Goal: Check status: Check status

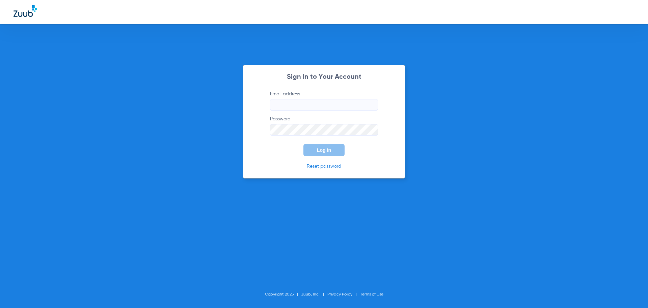
type input "[PERSON_NAME][EMAIL_ADDRESS][DOMAIN_NAME]"
click at [320, 149] on span "Log In" at bounding box center [324, 149] width 14 height 5
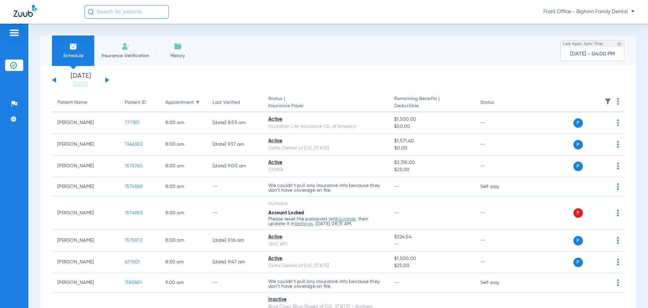
click at [105, 81] on div "[DATE] [DATE] [DATE] [DATE] [DATE] [DATE] [DATE] [DATE] [DATE] [DATE] [DATE] [D…" at bounding box center [80, 80] width 57 height 15
click at [106, 79] on button at bounding box center [107, 79] width 4 height 5
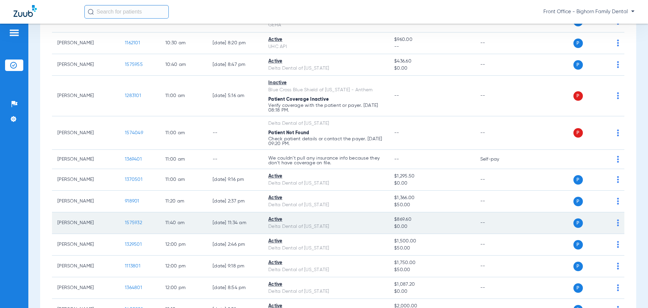
scroll to position [506, 0]
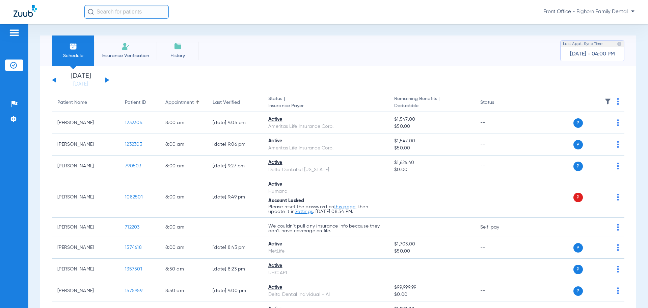
click at [54, 82] on div "[DATE] [DATE] [DATE] [DATE] [DATE] [DATE] [DATE] [DATE] [DATE] [DATE] [DATE] [D…" at bounding box center [80, 80] width 57 height 15
click at [55, 81] on button at bounding box center [54, 79] width 4 height 5
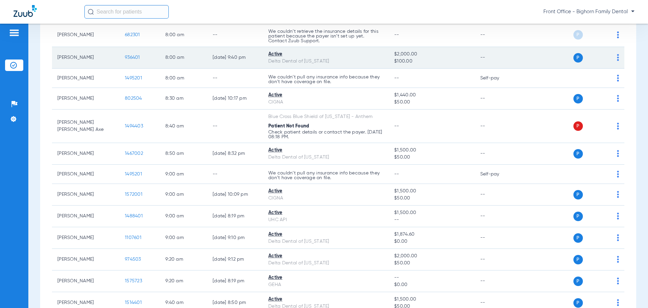
scroll to position [135, 0]
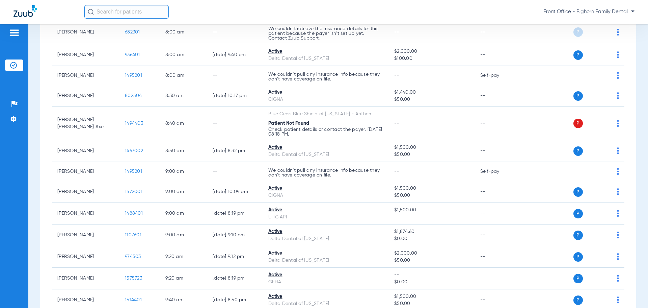
click at [118, 8] on input "text" at bounding box center [126, 12] width 84 height 14
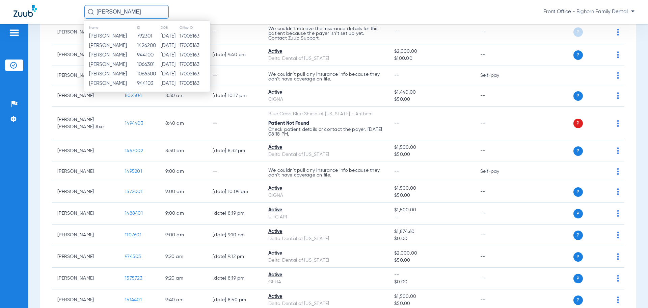
type input "[PERSON_NAME]"
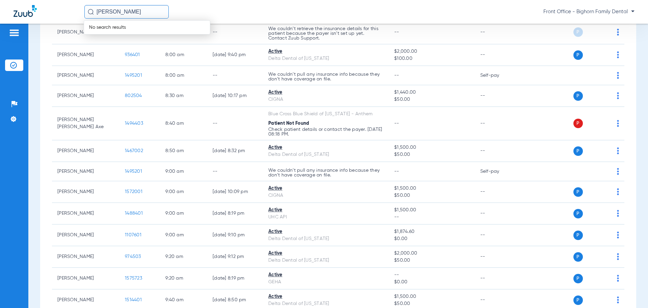
click at [106, 12] on input "[PERSON_NAME]" at bounding box center [126, 12] width 84 height 14
click at [110, 10] on input "[PERSON_NAME]" at bounding box center [126, 12] width 84 height 14
click at [108, 13] on input "[PERSON_NAME]" at bounding box center [126, 12] width 84 height 14
type input "s"
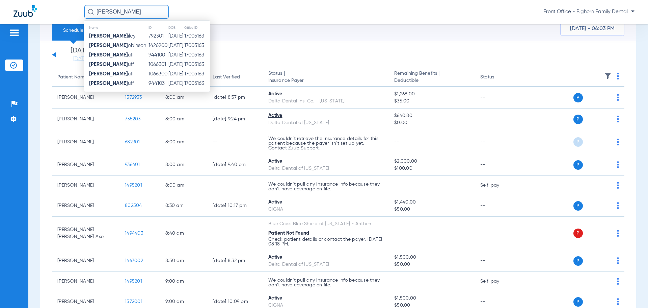
scroll to position [0, 0]
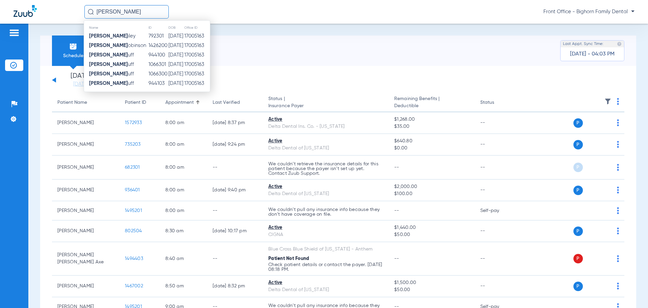
type input "[PERSON_NAME]"
click at [15, 64] on img at bounding box center [13, 65] width 7 height 7
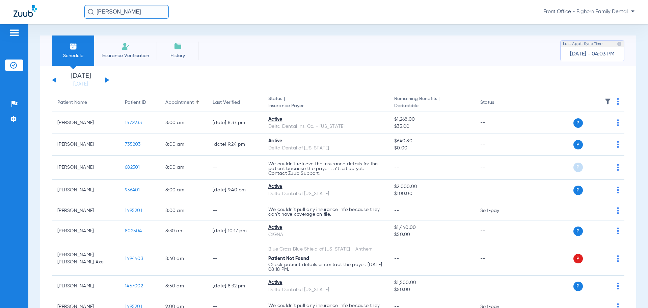
click at [124, 56] on span "Insurance Verification" at bounding box center [125, 55] width 52 height 7
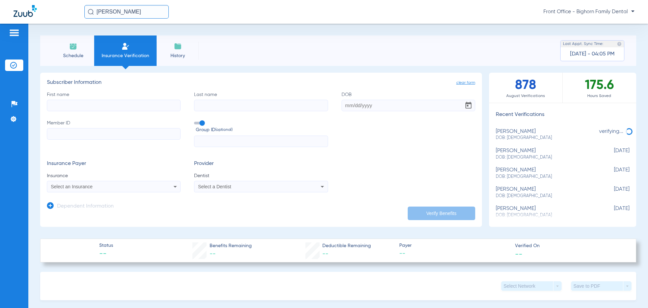
click at [14, 63] on img at bounding box center [13, 65] width 7 height 7
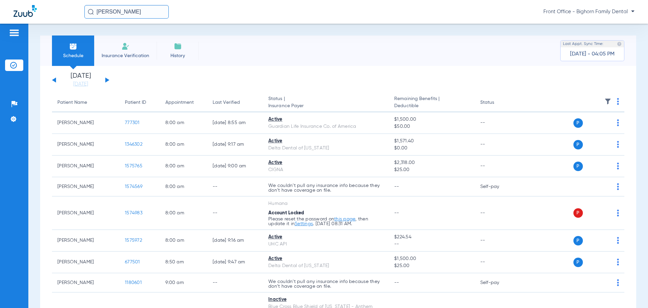
click at [106, 77] on div "[DATE] [DATE] [DATE] [DATE] [DATE] [DATE] [DATE] [DATE] [DATE] [DATE] [DATE] [D…" at bounding box center [80, 80] width 57 height 15
click at [107, 80] on button at bounding box center [107, 79] width 4 height 5
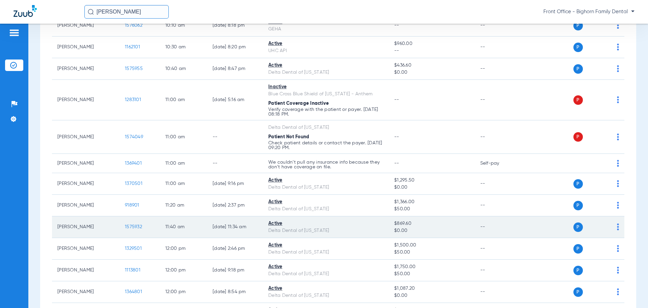
scroll to position [540, 0]
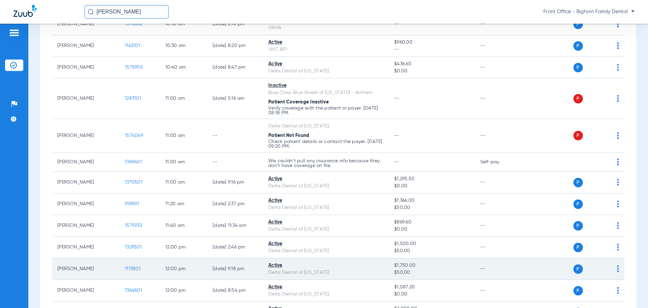
click at [129, 267] on span "1113801" at bounding box center [133, 268] width 16 height 5
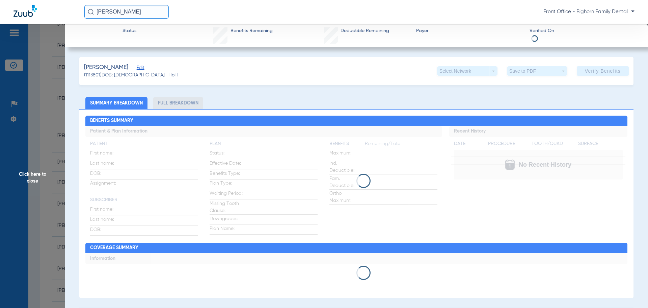
click at [178, 103] on li "Full Breakdown" at bounding box center [178, 103] width 50 height 12
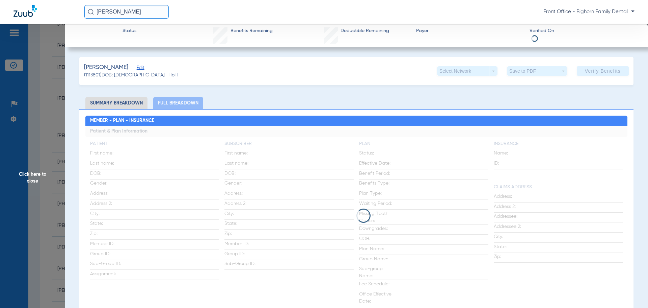
click at [178, 103] on li "Full Breakdown" at bounding box center [178, 103] width 50 height 12
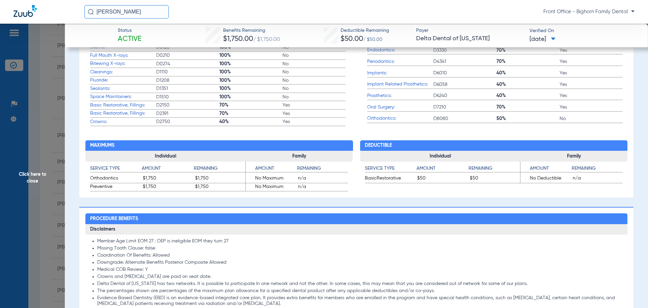
scroll to position [473, 0]
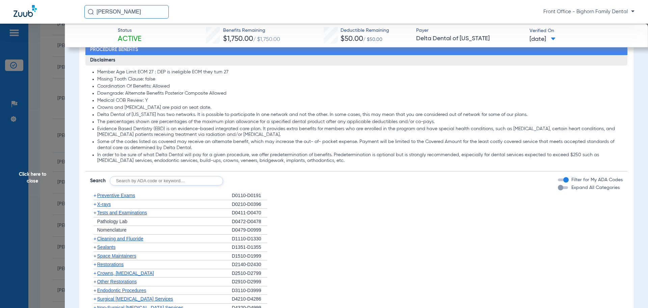
click at [572, 187] on span "Expand All Categories" at bounding box center [596, 187] width 48 height 5
click at [570, 187] on button "Expand All Categories" at bounding box center [564, 187] width 12 height 3
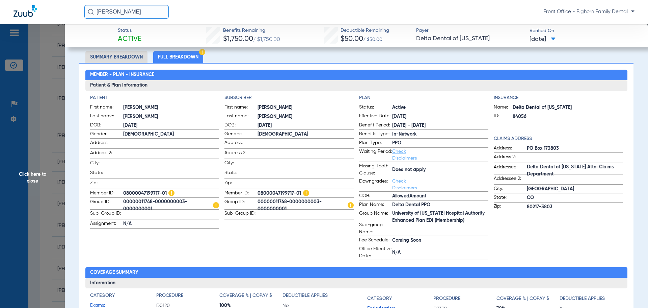
scroll to position [0, 0]
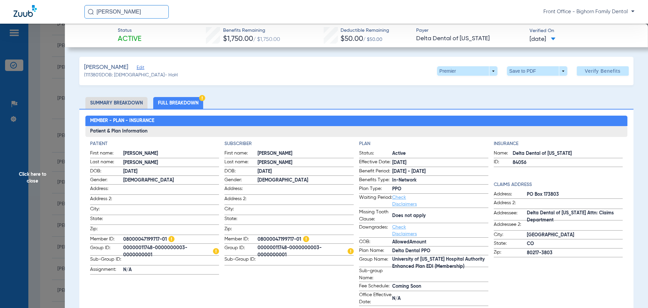
click at [18, 168] on span "Click here to close" at bounding box center [32, 178] width 65 height 308
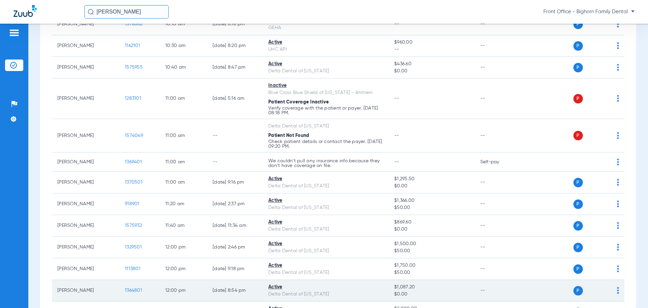
click at [132, 288] on span "1364801" at bounding box center [133, 290] width 17 height 5
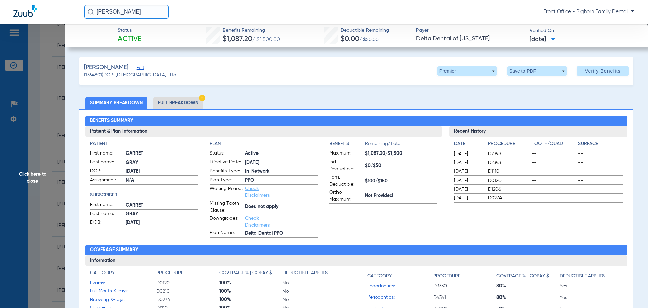
click at [183, 104] on li "Full Breakdown" at bounding box center [178, 103] width 50 height 12
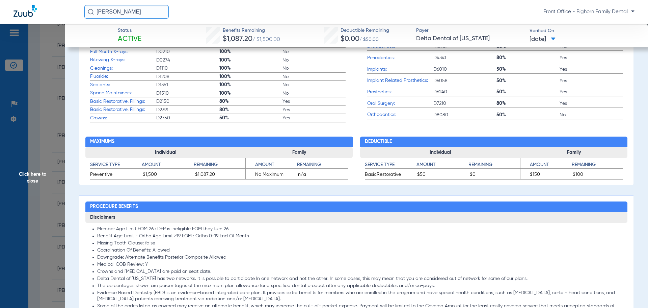
scroll to position [439, 0]
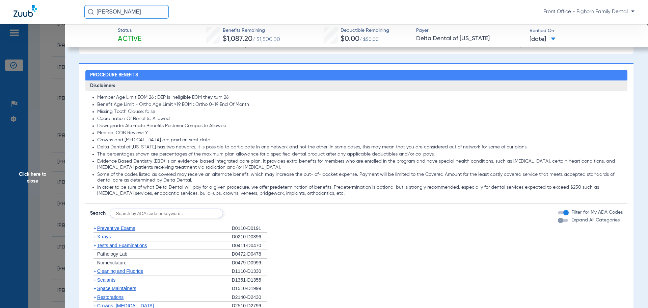
click at [555, 223] on div "Disclaimers Member Age Limit EOM 26 : DEP is ineligible EOM they turn 26 Benefi…" at bounding box center [356, 266] width 543 height 372
click at [558, 223] on div "button" at bounding box center [560, 219] width 5 height 5
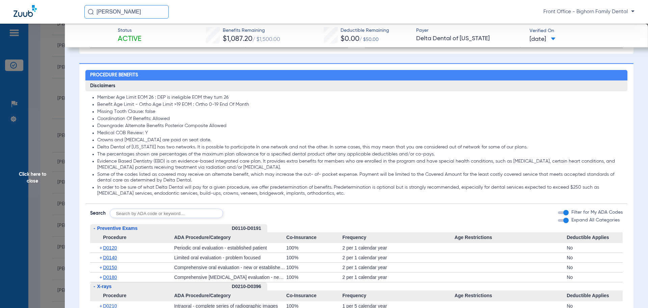
click at [413, 212] on form "Search Filter for My ADA Codes Expand All Categories" at bounding box center [356, 211] width 543 height 14
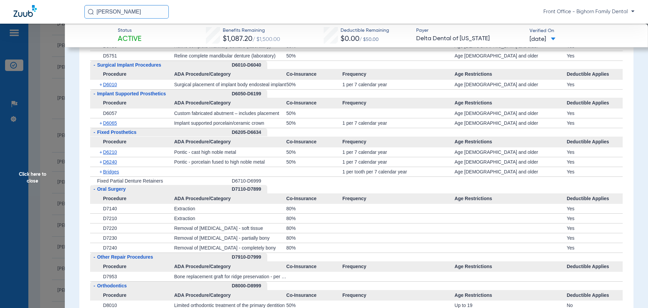
scroll to position [1452, 0]
click at [37, 184] on span "Click here to close" at bounding box center [32, 178] width 65 height 308
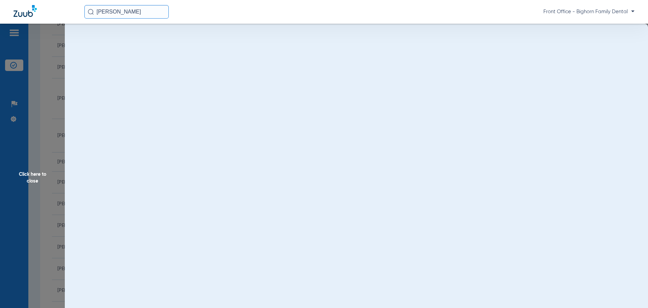
scroll to position [0, 0]
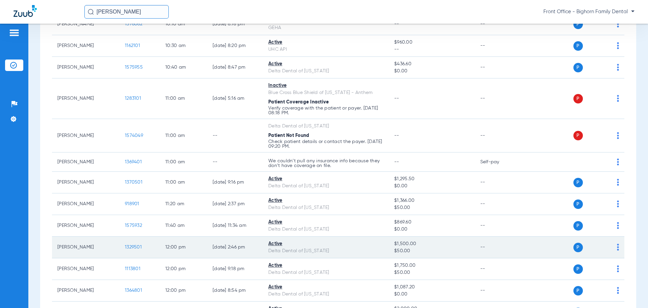
click at [133, 247] on span "1329501" at bounding box center [133, 246] width 17 height 5
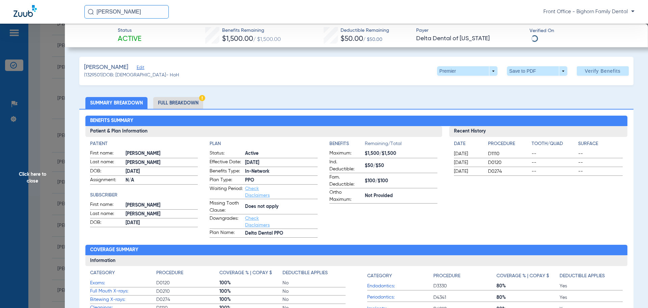
click at [183, 103] on li "Full Breakdown" at bounding box center [178, 103] width 50 height 12
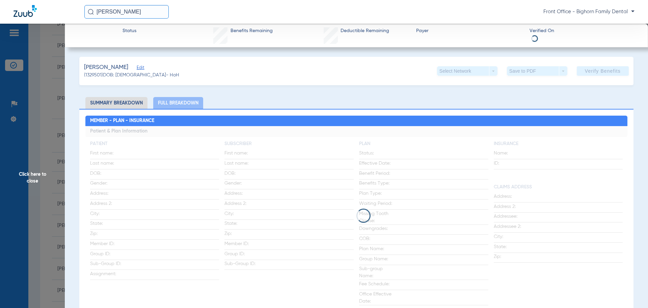
scroll to position [34, 0]
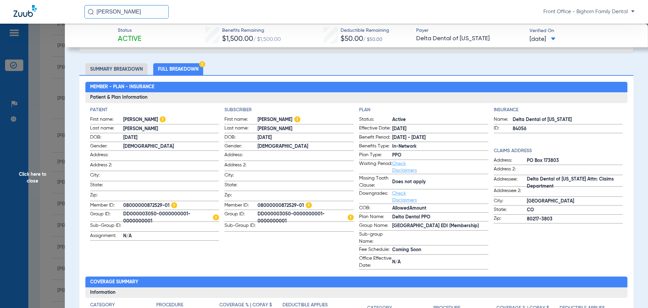
click at [36, 179] on span "Click here to close" at bounding box center [32, 178] width 65 height 308
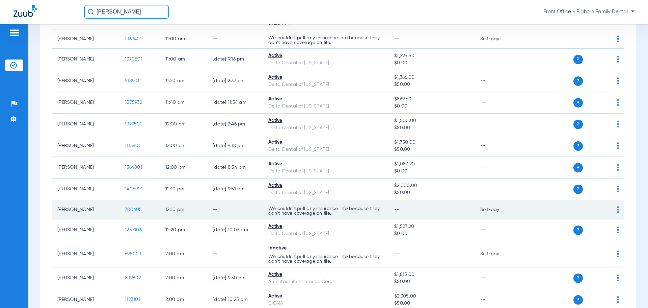
scroll to position [675, 0]
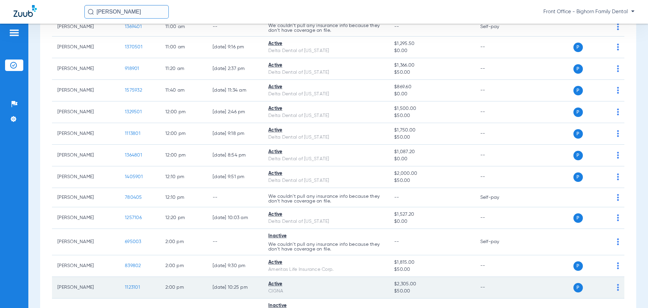
click at [132, 285] on span "1123101" at bounding box center [132, 287] width 15 height 5
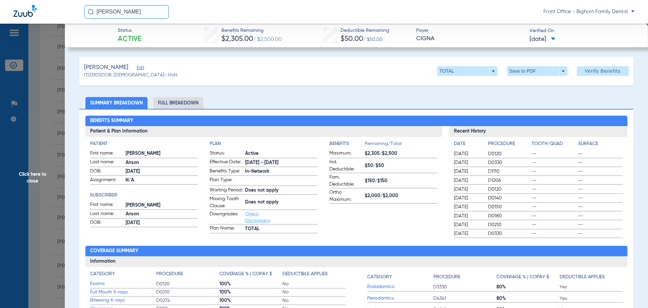
click at [177, 108] on li "Full Breakdown" at bounding box center [178, 103] width 50 height 12
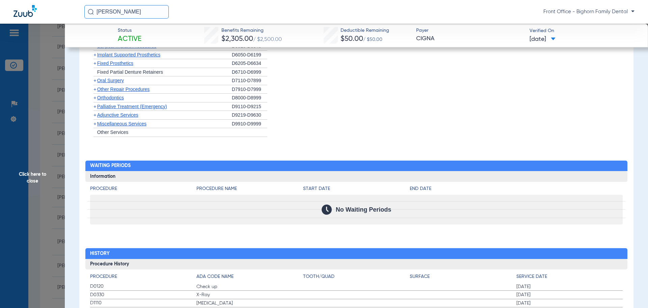
scroll to position [810, 0]
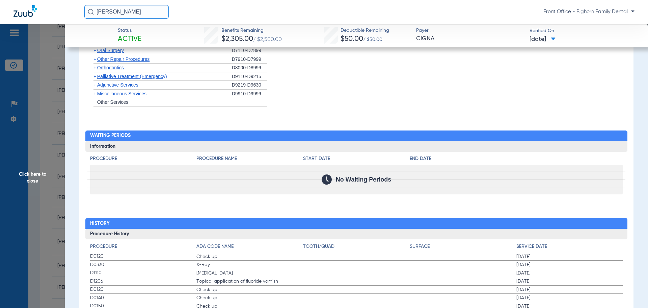
click at [146, 96] on span "Miscellaneous Services" at bounding box center [121, 93] width 49 height 5
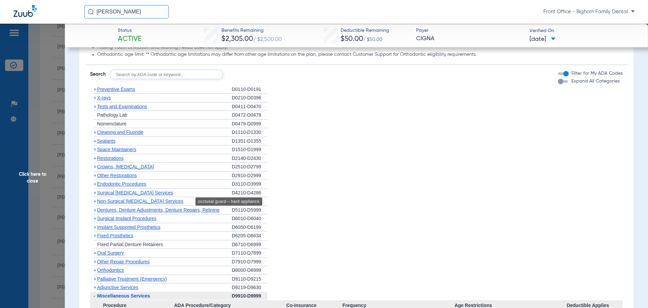
scroll to position [608, 0]
click at [572, 84] on span "Expand All Categories" at bounding box center [596, 81] width 48 height 5
click at [570, 83] on button "Expand All Categories" at bounding box center [564, 81] width 12 height 3
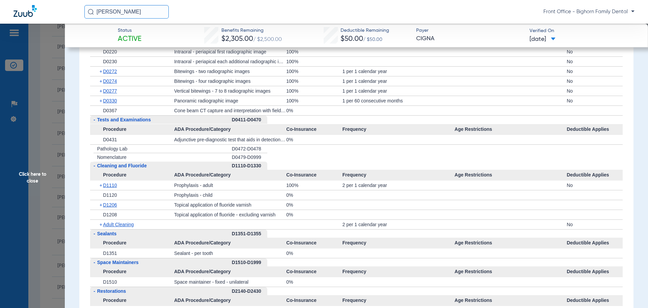
scroll to position [777, 0]
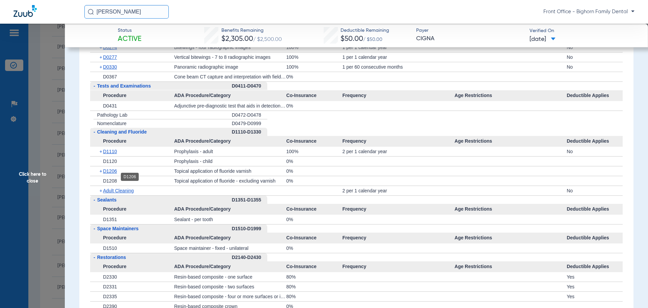
click at [104, 174] on span "D1206" at bounding box center [110, 170] width 14 height 5
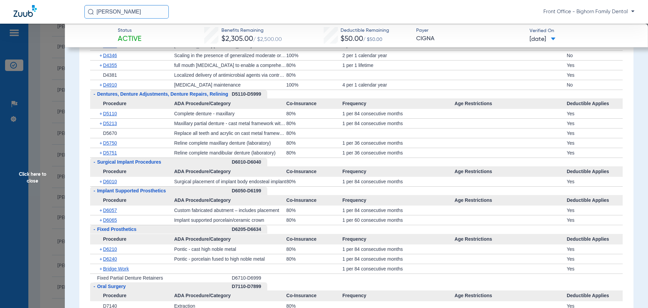
scroll to position [1654, 0]
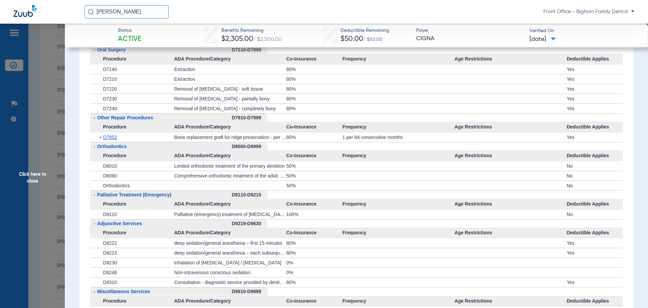
click at [43, 176] on span "Click here to close" at bounding box center [32, 178] width 65 height 308
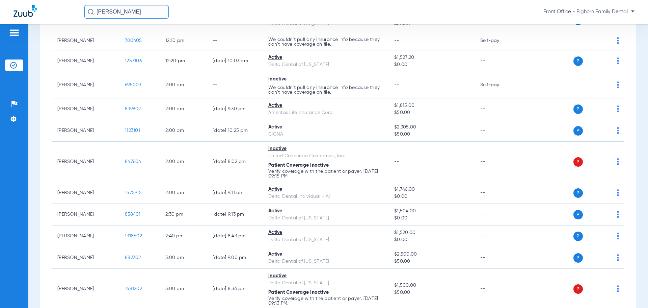
scroll to position [844, 0]
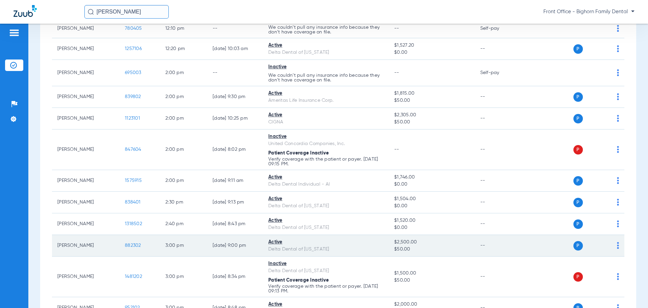
click at [137, 245] on span "882302" at bounding box center [133, 245] width 16 height 5
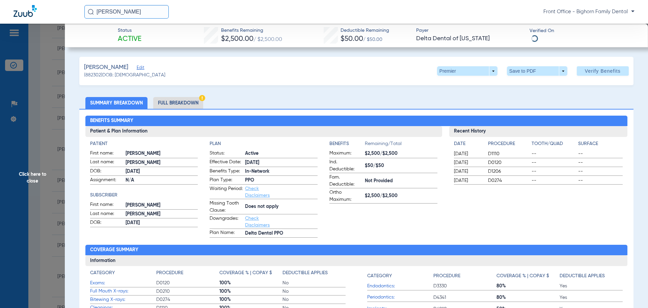
click at [172, 103] on li "Full Breakdown" at bounding box center [178, 103] width 50 height 12
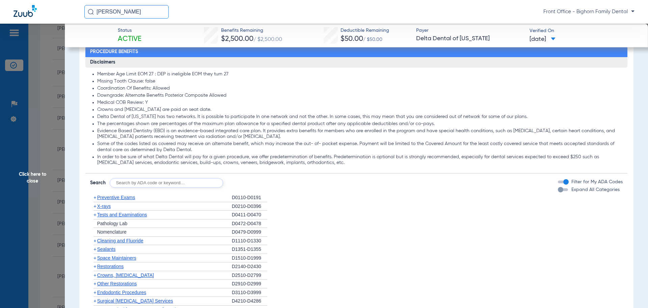
scroll to position [473, 0]
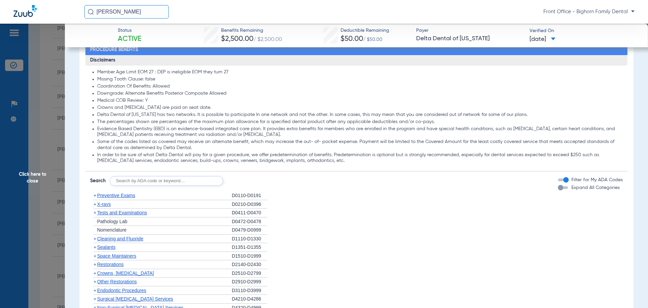
click at [610, 186] on span "Expand All Categories" at bounding box center [596, 187] width 48 height 5
click at [570, 186] on button "Expand All Categories" at bounding box center [564, 187] width 12 height 3
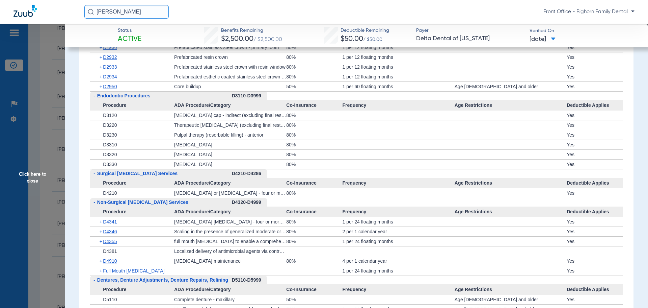
scroll to position [1182, 0]
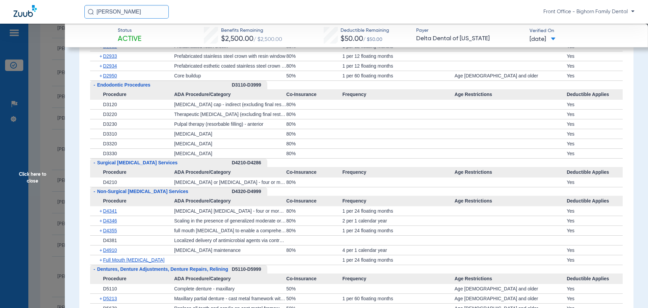
click at [646, 10] on div "[PERSON_NAME] r Front Office - Bighorn Family Dental" at bounding box center [324, 12] width 648 height 24
click at [55, 163] on span "Click here to close" at bounding box center [32, 178] width 65 height 308
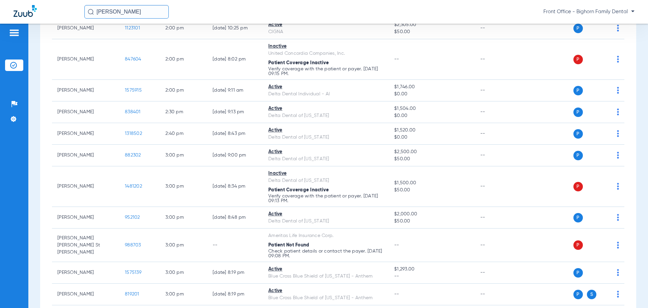
scroll to position [945, 0]
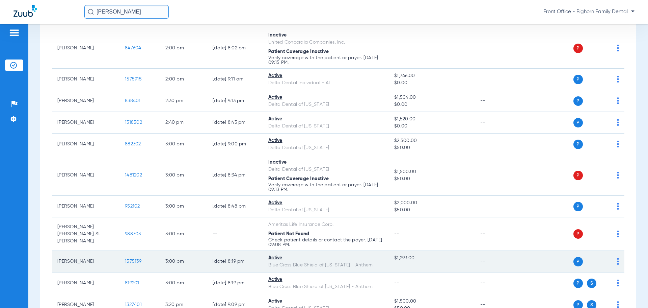
click at [134, 265] on td "1575139" at bounding box center [140, 262] width 41 height 22
click at [134, 261] on span "1575139" at bounding box center [133, 261] width 17 height 5
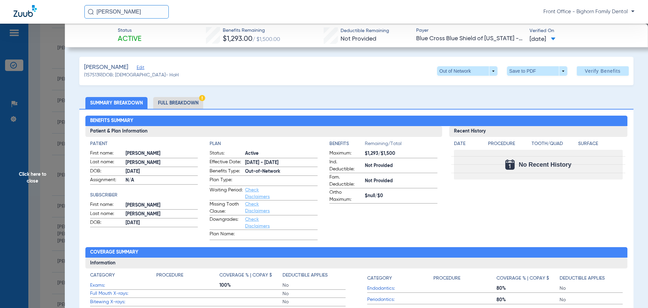
click at [175, 97] on li "Full Breakdown" at bounding box center [178, 103] width 50 height 12
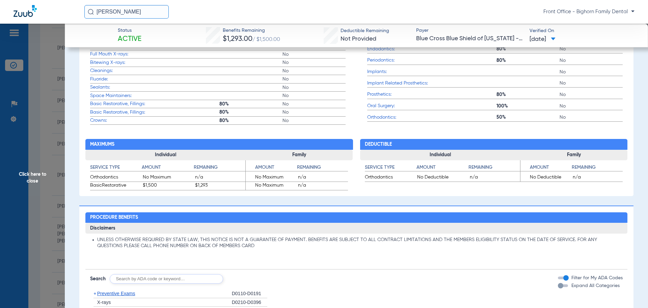
scroll to position [405, 0]
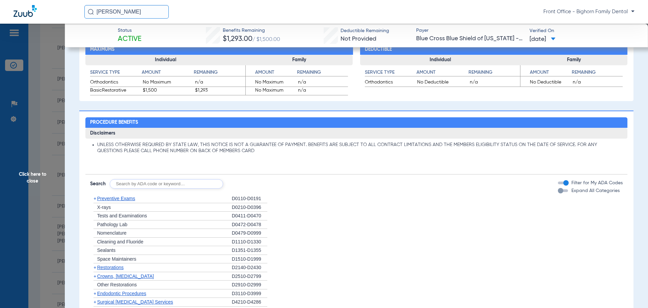
click at [572, 191] on span "Expand All Categories" at bounding box center [596, 190] width 48 height 5
click at [567, 191] on button "Expand All Categories" at bounding box center [564, 190] width 12 height 3
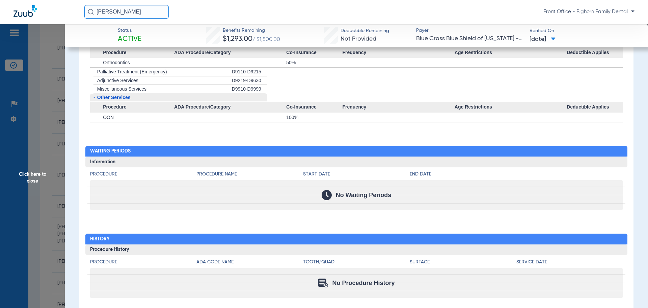
scroll to position [935, 0]
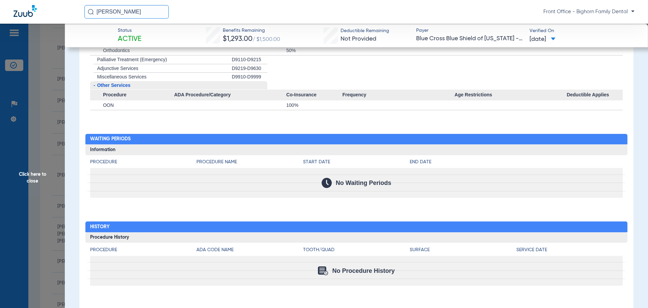
click at [29, 177] on span "Click here to close" at bounding box center [32, 178] width 65 height 308
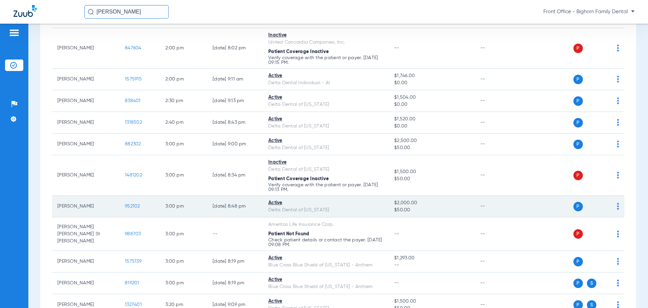
drag, startPoint x: 123, startPoint y: 206, endPoint x: 130, endPoint y: 204, distance: 7.4
click at [125, 205] on td "952102" at bounding box center [140, 206] width 41 height 22
click at [130, 204] on span "952102" at bounding box center [132, 206] width 15 height 5
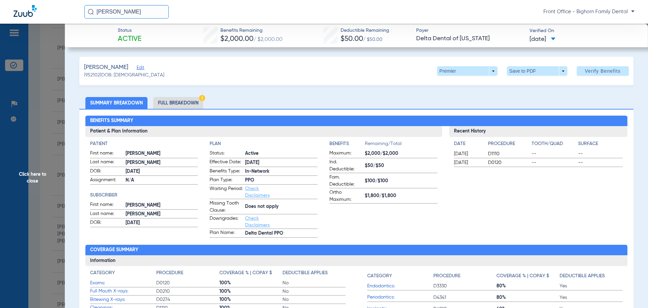
click at [186, 105] on li "Full Breakdown" at bounding box center [178, 103] width 50 height 12
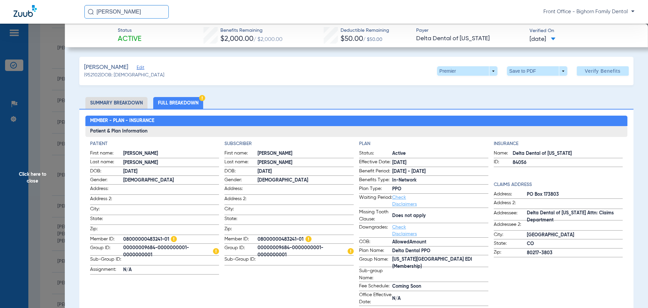
click at [32, 180] on span "Click here to close" at bounding box center [32, 178] width 65 height 308
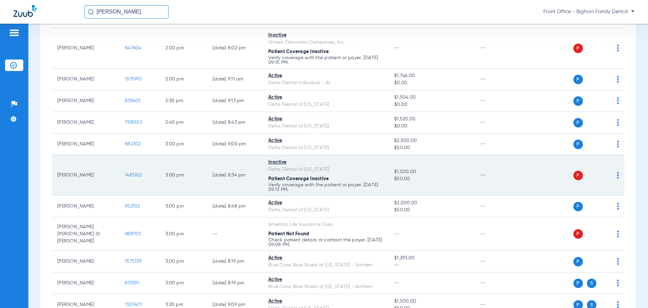
click at [130, 174] on span "1481202" at bounding box center [133, 175] width 17 height 5
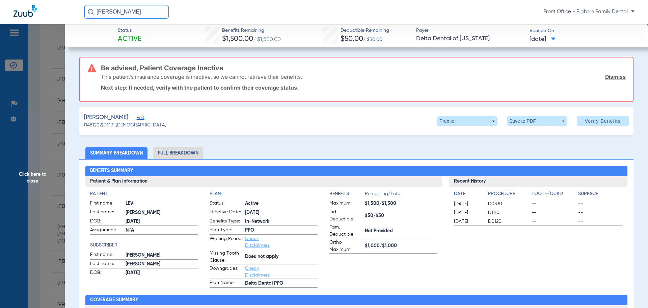
click at [43, 164] on span "Click here to close" at bounding box center [32, 178] width 65 height 308
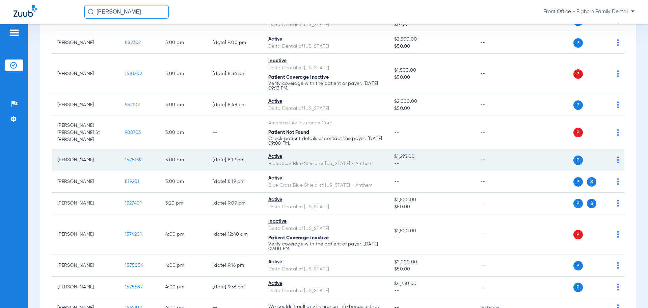
scroll to position [1080, 0]
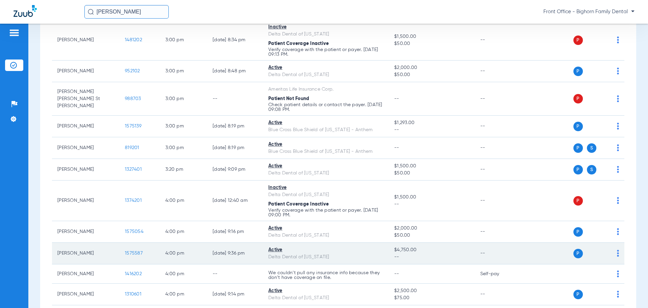
click at [132, 252] on span "1575587" at bounding box center [134, 253] width 18 height 5
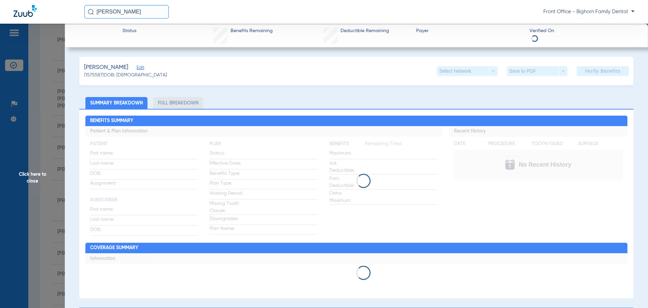
click at [182, 104] on li "Full Breakdown" at bounding box center [178, 103] width 50 height 12
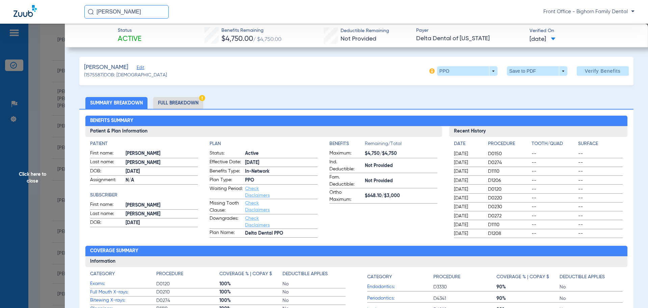
click at [182, 104] on li "Full Breakdown" at bounding box center [178, 103] width 50 height 12
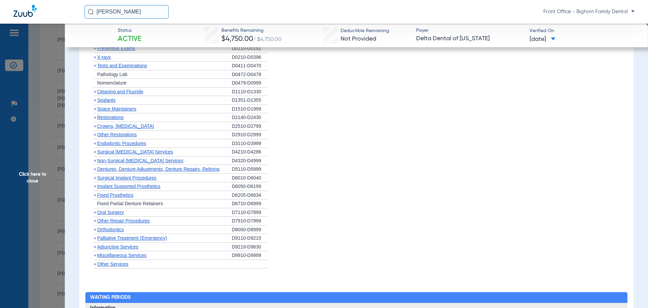
scroll to position [641, 0]
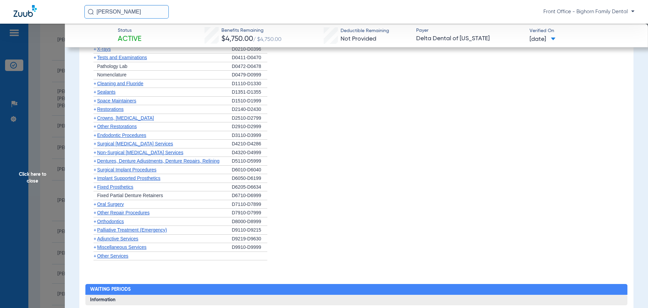
click at [138, 248] on span "Miscellaneous Services" at bounding box center [121, 246] width 49 height 5
